Goal: Find specific page/section: Find specific page/section

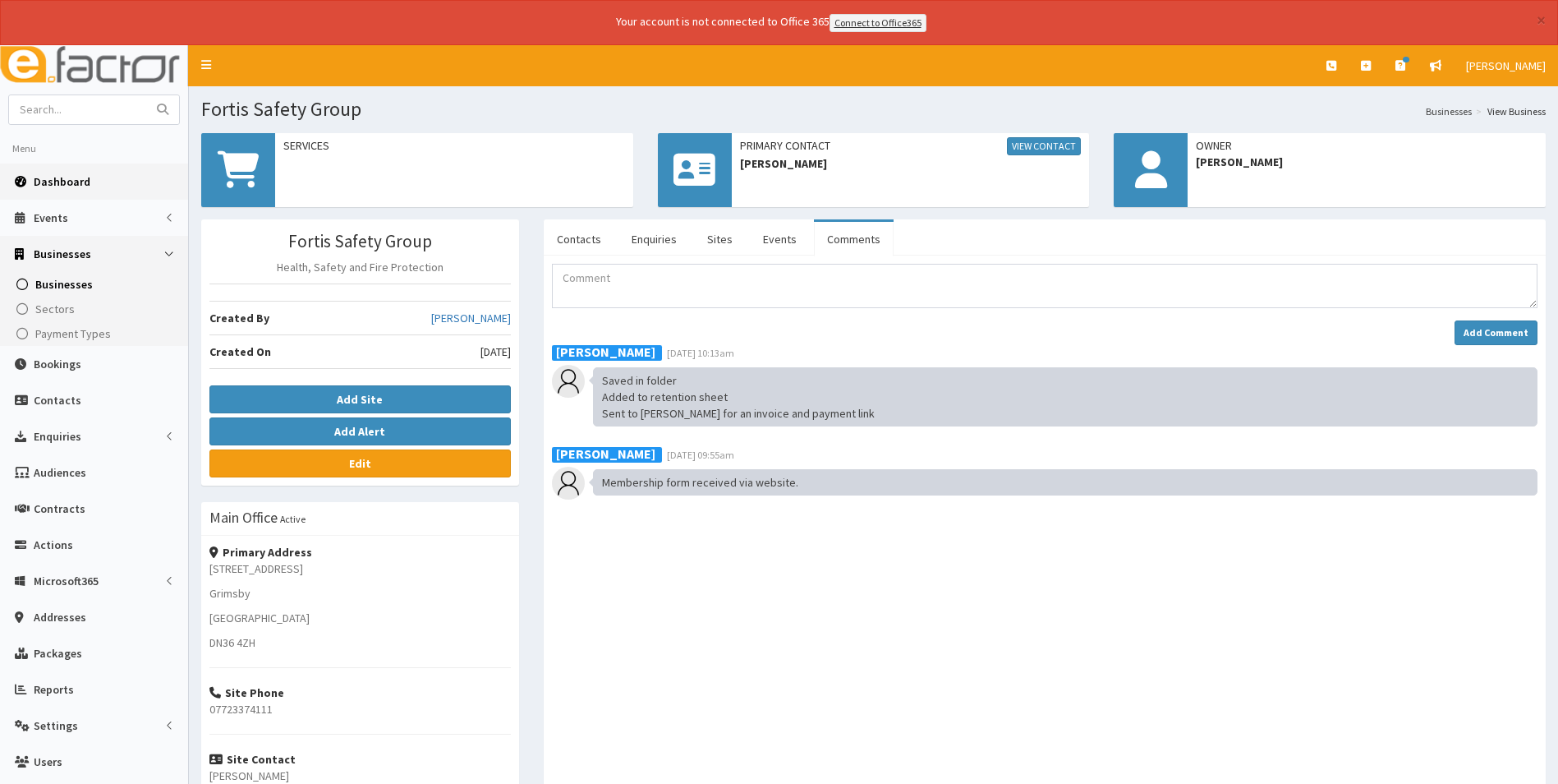
click at [71, 179] on span "Dashboard" at bounding box center [62, 181] width 57 height 15
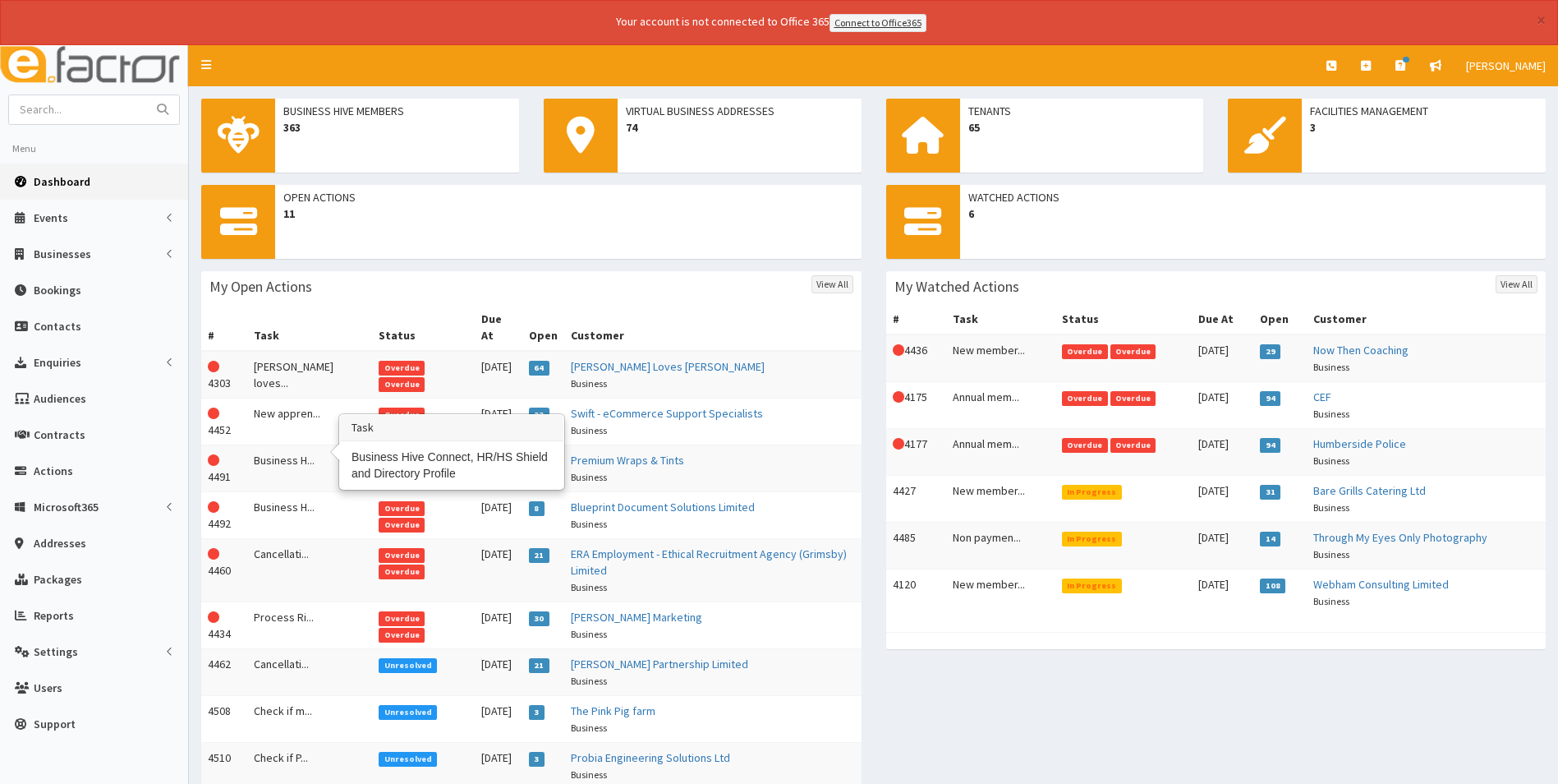
click at [294, 449] on td "Business H..." at bounding box center [309, 467] width 125 height 46
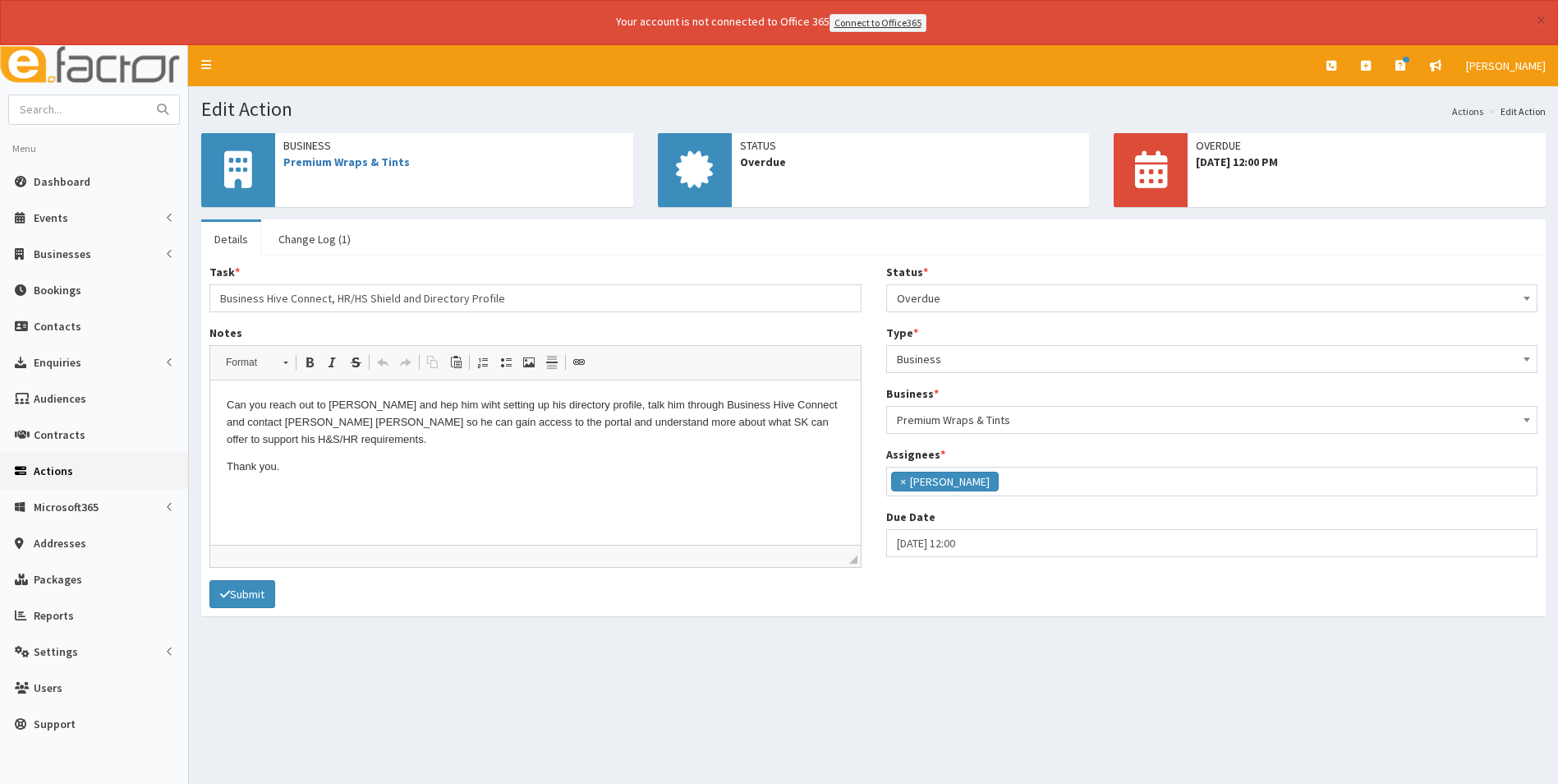
scroll to position [120, 0]
